Goal: Information Seeking & Learning: Learn about a topic

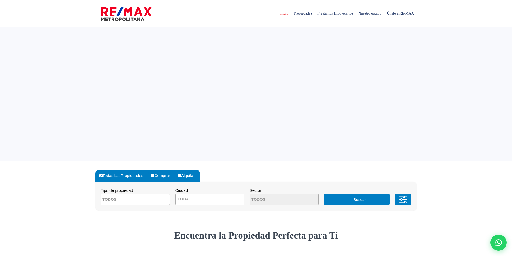
select select
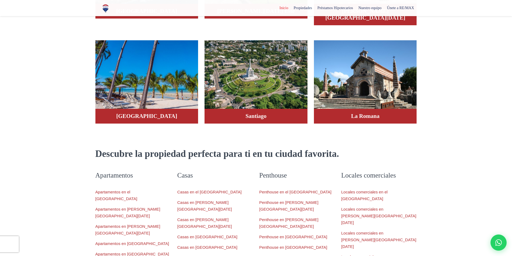
scroll to position [430, 0]
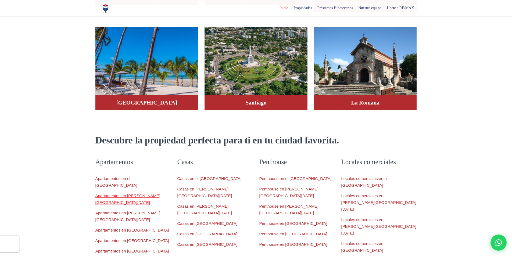
click at [143, 194] on link "Apartamentos en Santo Domingo Este" at bounding box center [127, 199] width 65 height 11
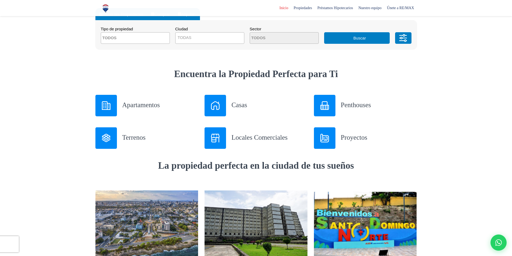
scroll to position [134, 0]
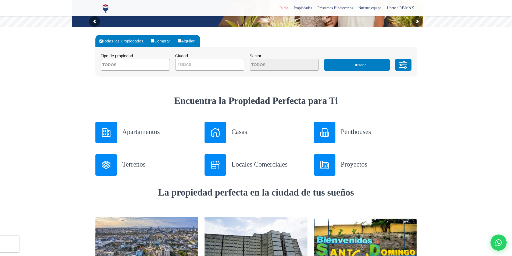
click at [113, 129] on div at bounding box center [106, 133] width 22 height 22
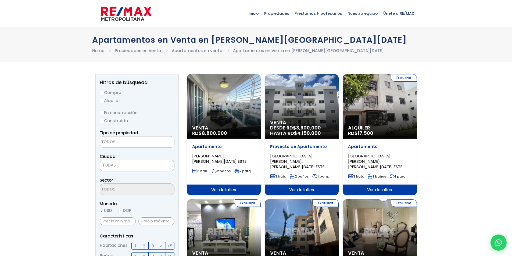
select select
click at [297, 102] on div "Venta DESDE RD$ 3,900,000 HASTA RD$ 4,150,000" at bounding box center [302, 106] width 74 height 65
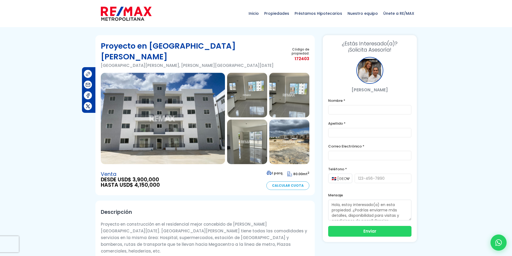
click at [205, 89] on img at bounding box center [163, 118] width 124 height 91
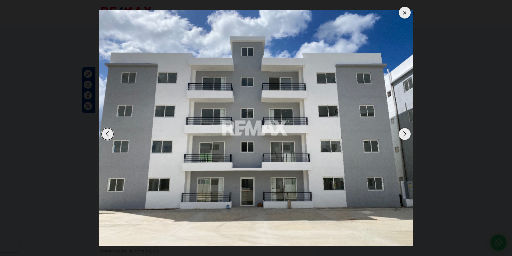
click at [405, 137] on div "Next slide" at bounding box center [405, 134] width 12 height 12
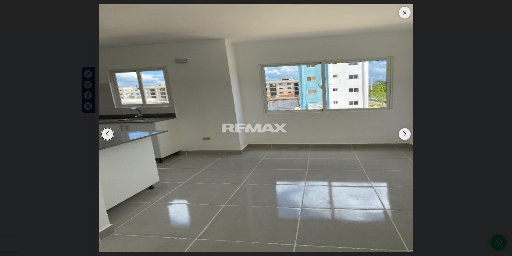
click at [405, 137] on div "Next slide" at bounding box center [405, 134] width 12 height 12
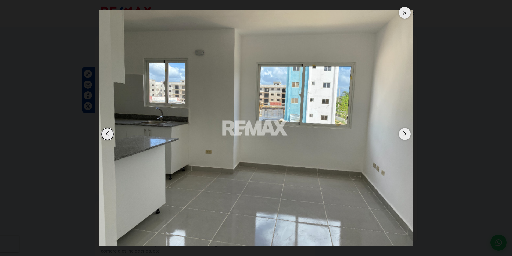
click at [405, 137] on div "Next slide" at bounding box center [405, 134] width 12 height 12
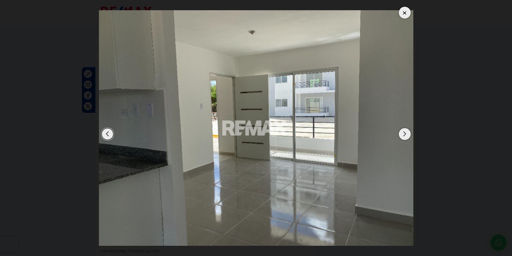
click at [405, 137] on div "Next slide" at bounding box center [405, 134] width 12 height 12
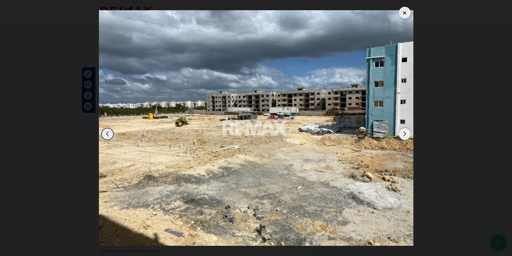
click at [405, 133] on div "Next slide" at bounding box center [405, 134] width 12 height 12
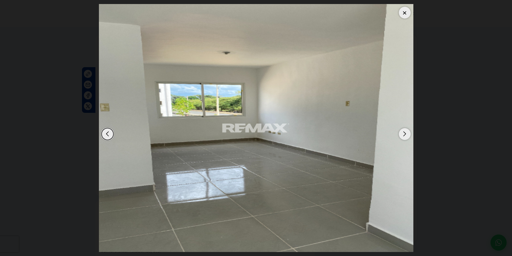
click at [405, 133] on div "Next slide" at bounding box center [405, 134] width 12 height 12
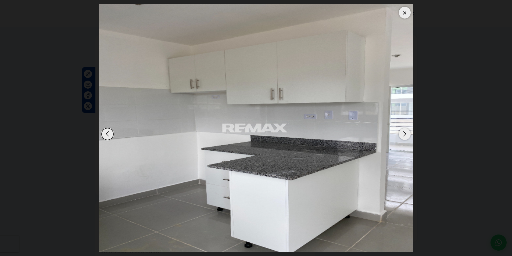
click at [405, 133] on div "Next slide" at bounding box center [405, 134] width 12 height 12
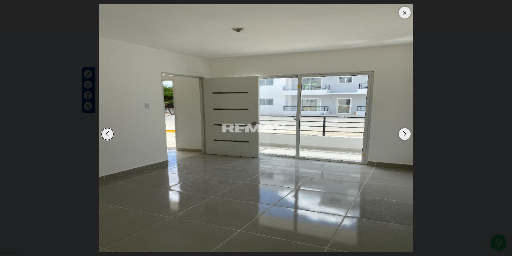
click at [405, 133] on div "Next slide" at bounding box center [405, 134] width 12 height 12
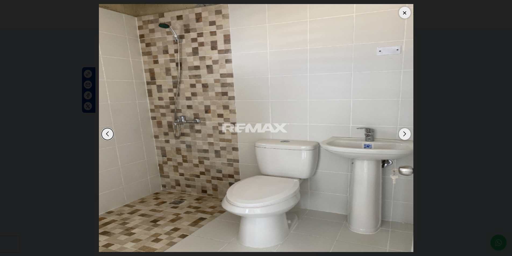
click at [405, 133] on div "Next slide" at bounding box center [405, 134] width 12 height 12
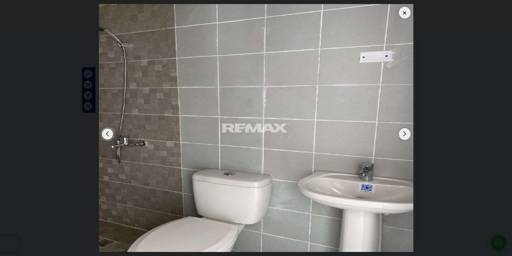
click at [405, 133] on div "Next slide" at bounding box center [405, 134] width 12 height 12
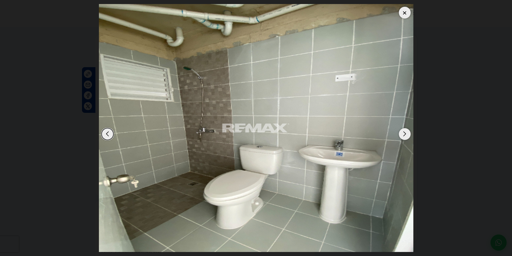
click at [405, 133] on div "Next slide" at bounding box center [405, 134] width 12 height 12
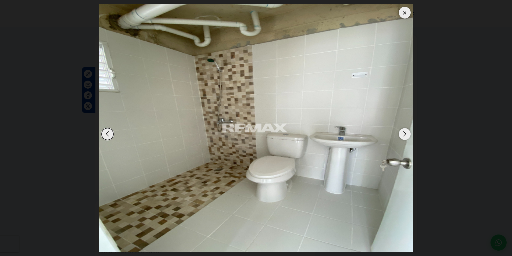
click at [405, 13] on div at bounding box center [405, 13] width 12 height 12
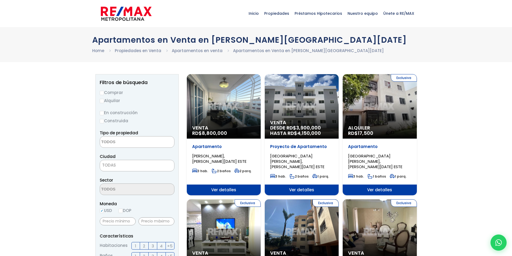
select select
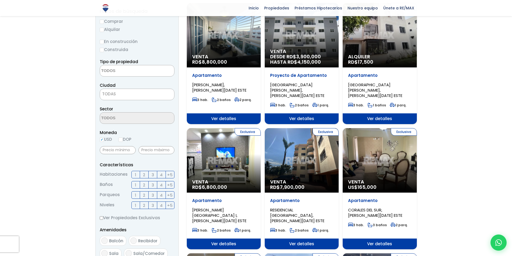
scroll to position [81, 0]
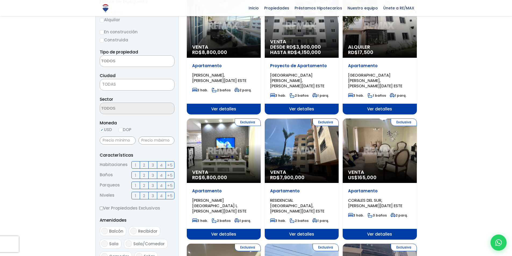
click at [240, 134] on div "Exclusiva Venta RD$ 6,800,000" at bounding box center [224, 151] width 74 height 65
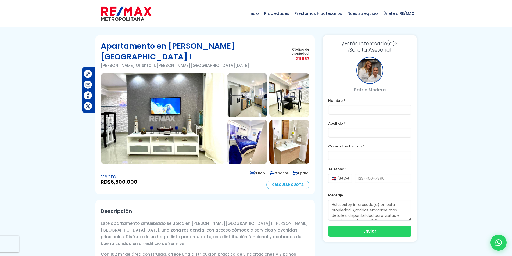
click at [181, 81] on img at bounding box center [163, 118] width 124 height 91
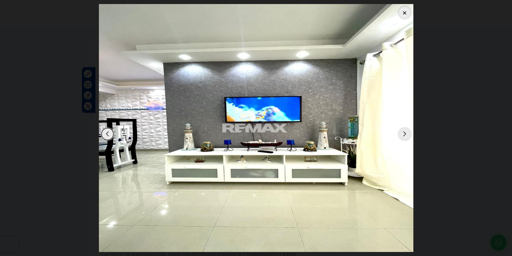
click at [402, 136] on div "Next slide" at bounding box center [405, 134] width 12 height 12
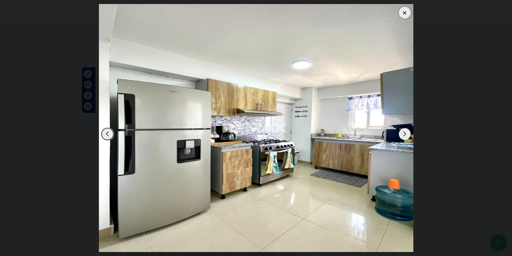
click at [406, 135] on div "Next slide" at bounding box center [405, 134] width 12 height 12
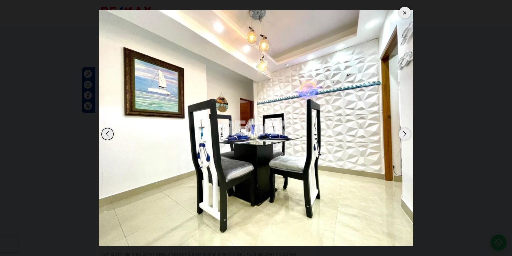
click at [406, 135] on div "Next slide" at bounding box center [405, 134] width 12 height 12
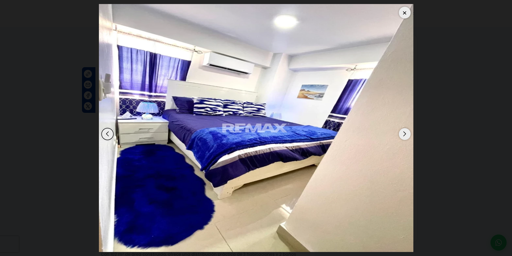
click at [406, 135] on div "Next slide" at bounding box center [405, 134] width 12 height 12
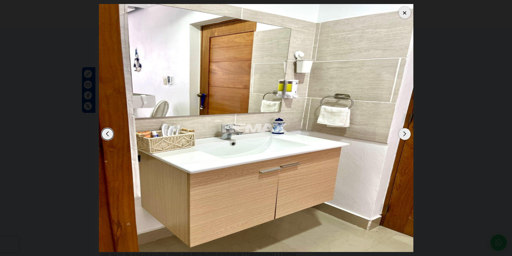
click at [406, 135] on div "Next slide" at bounding box center [405, 134] width 12 height 12
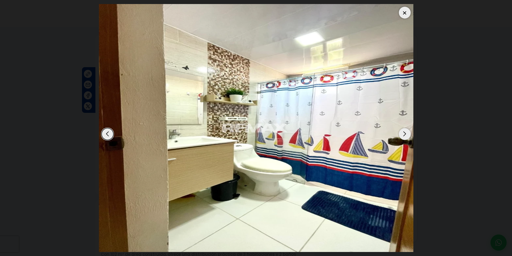
click at [406, 135] on div "Next slide" at bounding box center [405, 134] width 12 height 12
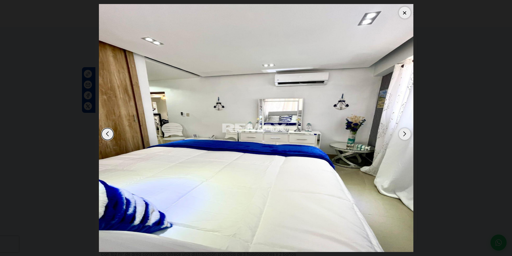
click at [406, 135] on div "Next slide" at bounding box center [405, 134] width 12 height 12
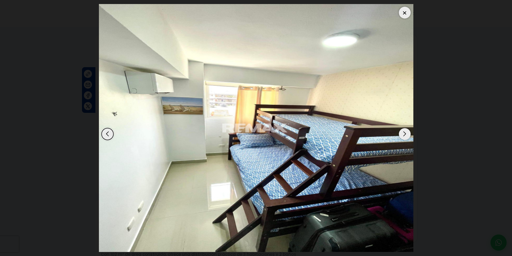
click at [406, 135] on div "Next slide" at bounding box center [405, 134] width 12 height 12
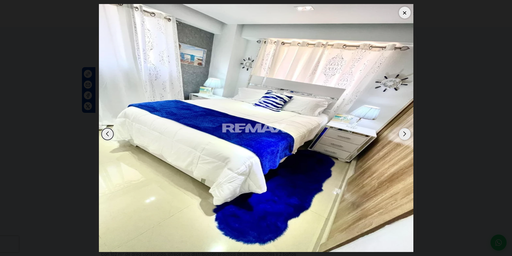
click at [404, 13] on div at bounding box center [405, 13] width 12 height 12
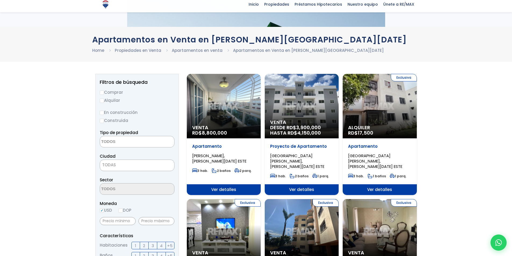
select select
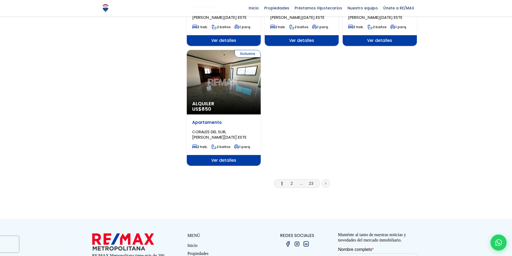
scroll to position [645, 0]
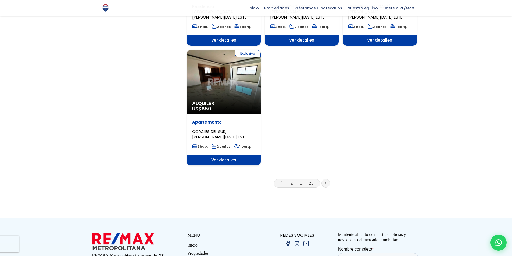
click at [291, 180] on link "2" at bounding box center [292, 183] width 2 height 6
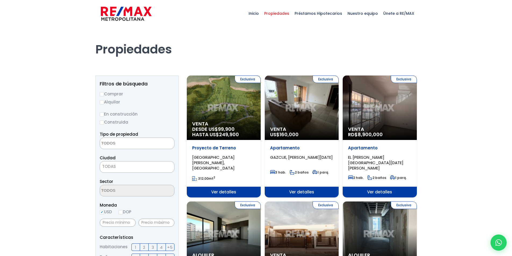
select select
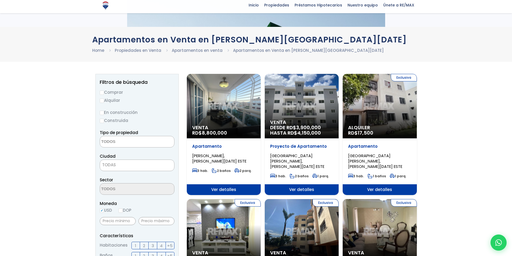
select select
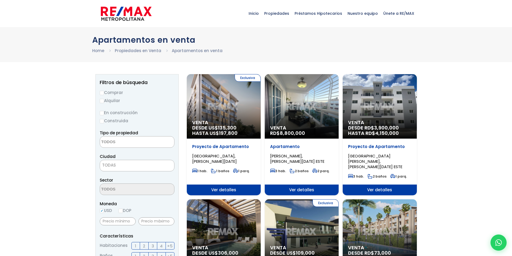
select select
